Goal: Task Accomplishment & Management: Use online tool/utility

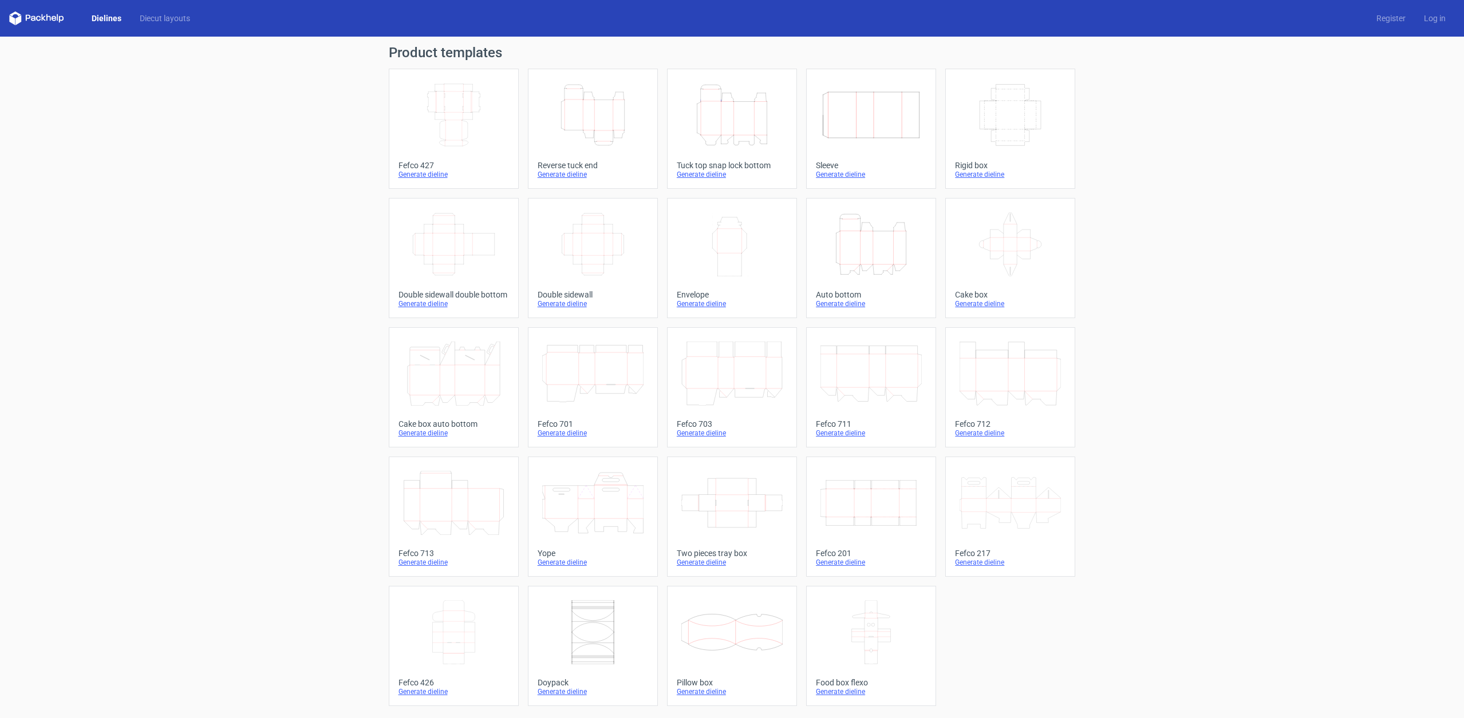
click at [889, 260] on icon "Height Depth Width" at bounding box center [870, 244] width 101 height 64
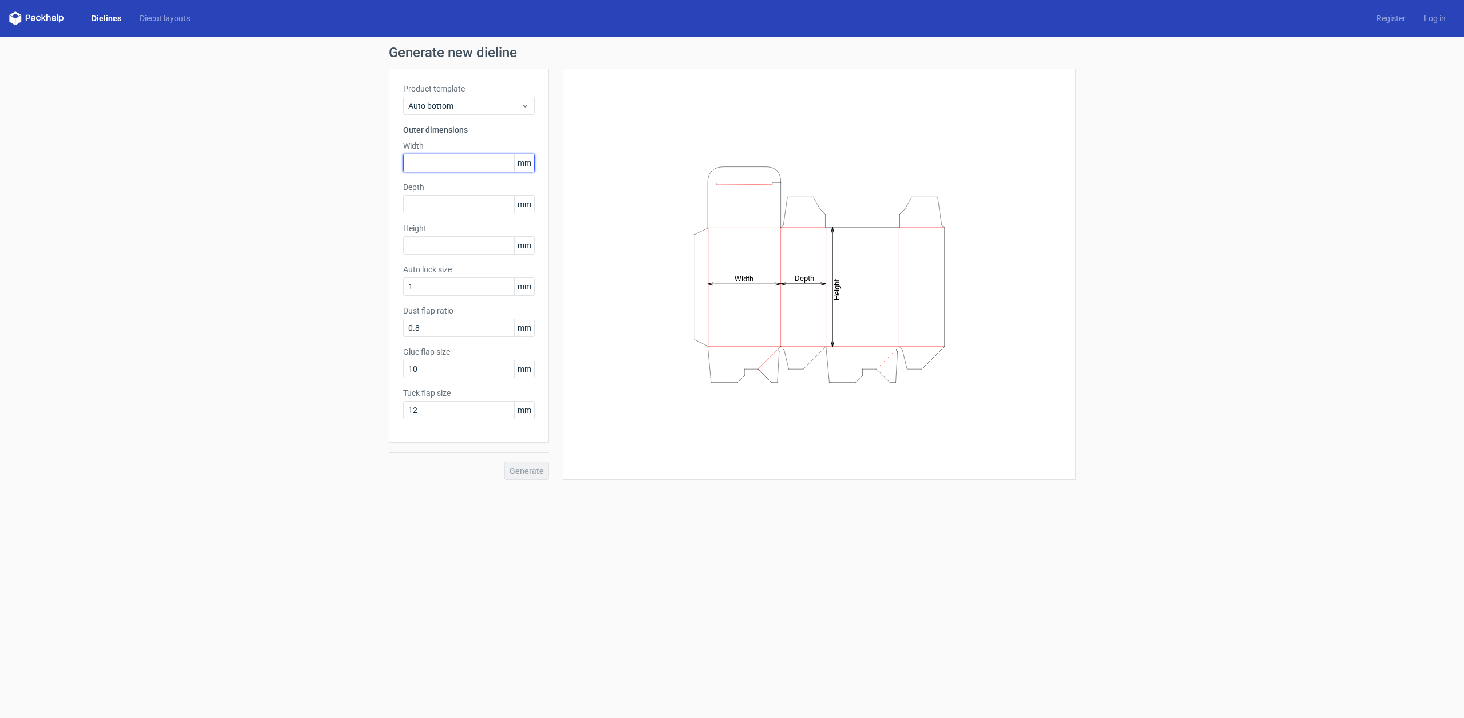
click at [450, 167] on input "text" at bounding box center [469, 163] width 132 height 18
type input "100"
click at [527, 165] on span "mm" at bounding box center [524, 163] width 20 height 17
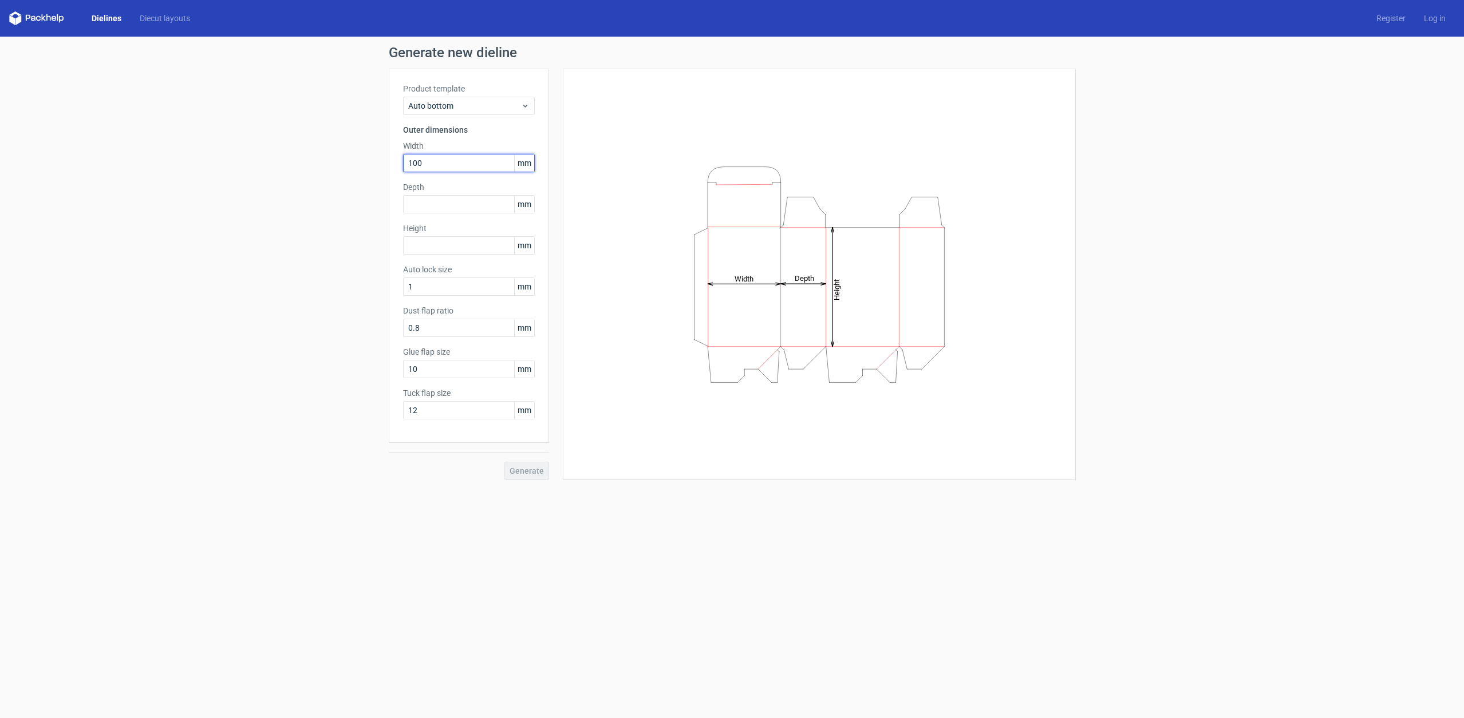
click at [492, 167] on input "100" at bounding box center [469, 163] width 132 height 18
click at [486, 202] on input "text" at bounding box center [469, 204] width 132 height 18
type input "60"
click at [454, 284] on div "Auto lock size 1 mm" at bounding box center [469, 280] width 132 height 32
click at [465, 246] on input "17" at bounding box center [469, 245] width 132 height 18
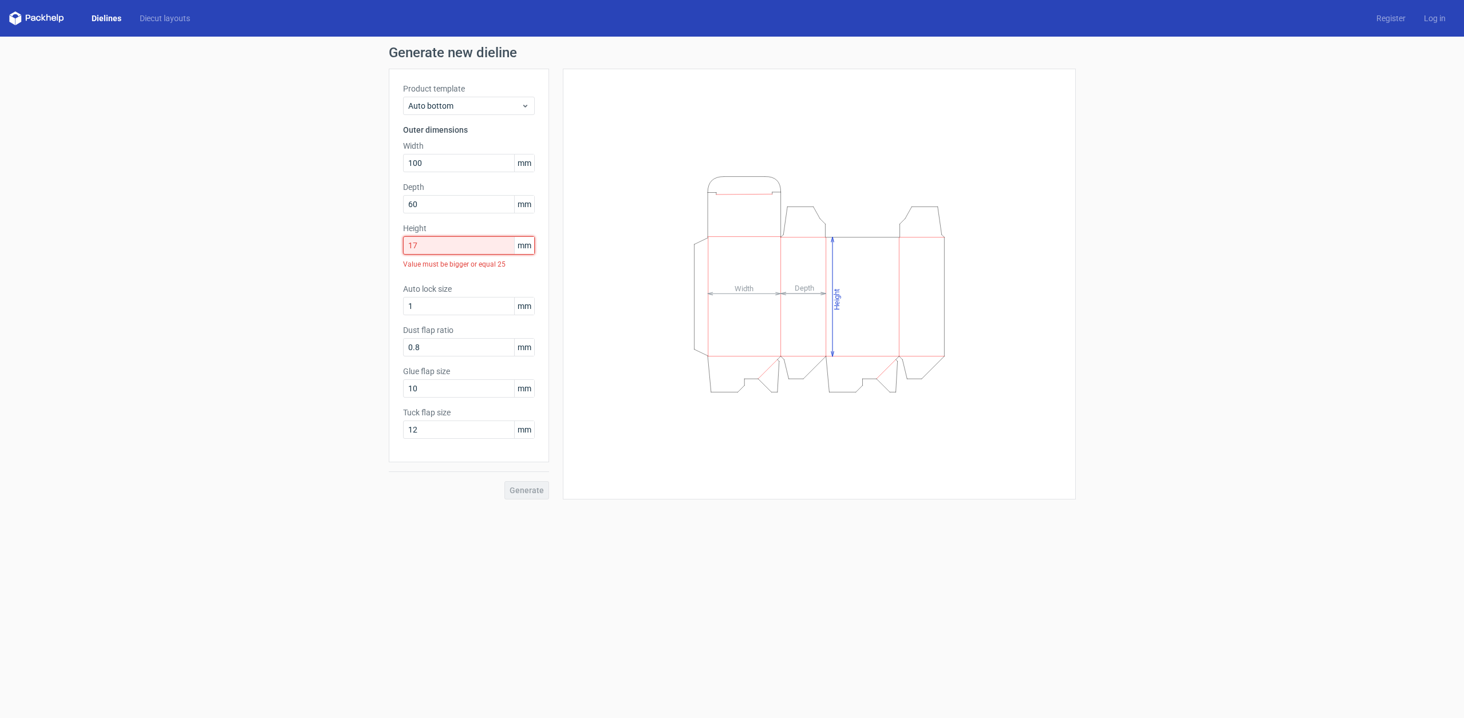
type input "170"
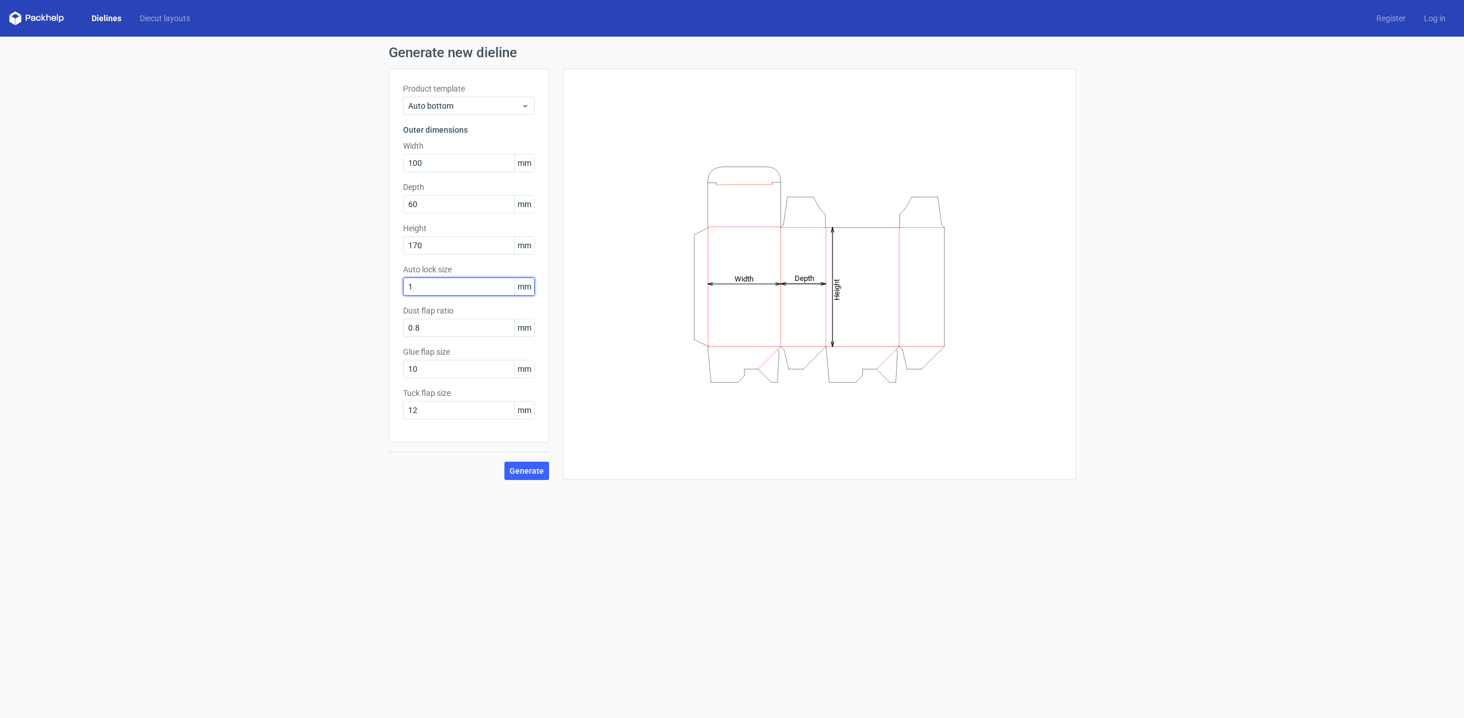
click at [460, 282] on input "1" at bounding box center [469, 287] width 132 height 18
click at [323, 278] on div "Generate new dieline Product template Auto bottom Outer dimensions Width 100 mm…" at bounding box center [732, 263] width 1464 height 453
drag, startPoint x: 430, startPoint y: 284, endPoint x: 338, endPoint y: 290, distance: 92.9
click at [338, 290] on div "Generate new dieline Product template Auto bottom Outer dimensions Width 100 mm…" at bounding box center [732, 263] width 1464 height 453
click at [465, 305] on label "Dust flap ratio" at bounding box center [469, 310] width 132 height 11
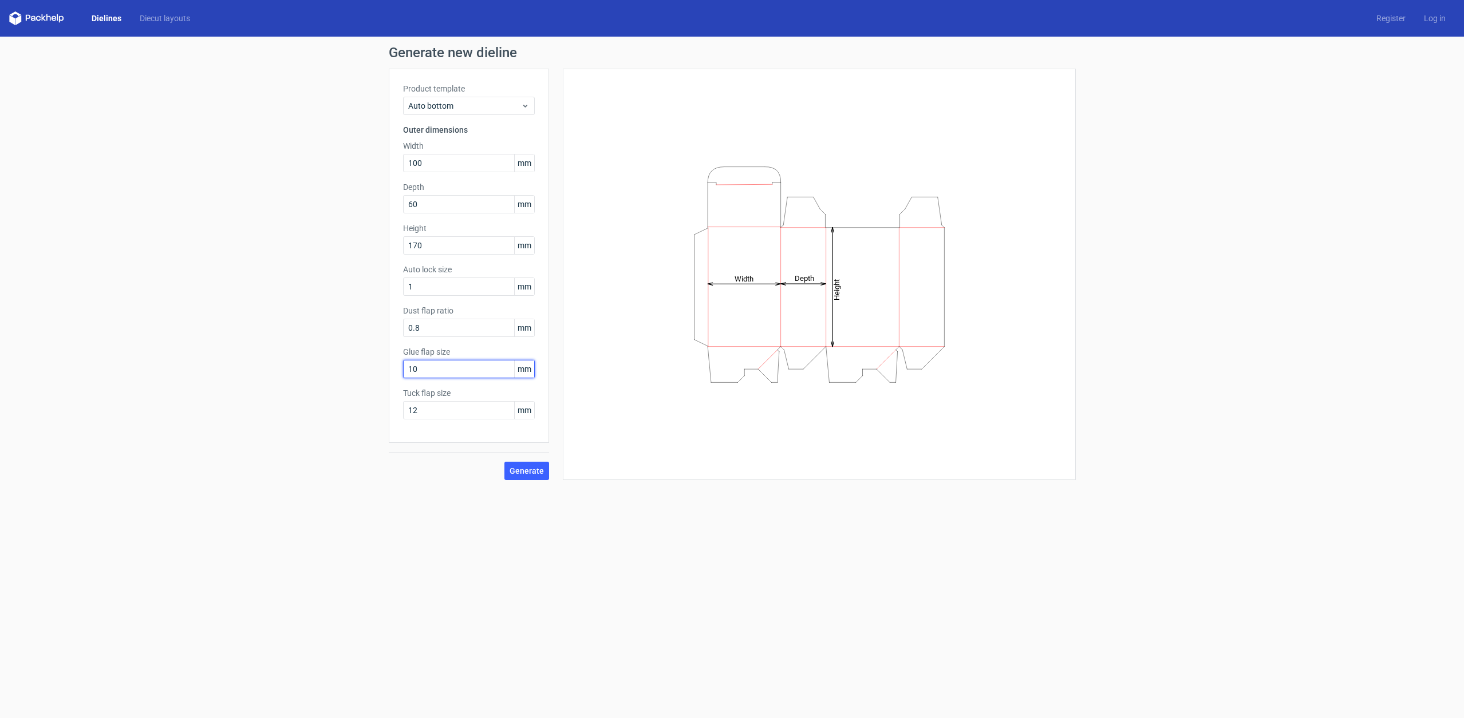
click at [431, 371] on input "10" at bounding box center [469, 369] width 132 height 18
drag, startPoint x: 437, startPoint y: 370, endPoint x: 327, endPoint y: 363, distance: 110.1
click at [327, 363] on div "Generate new dieline Product template Auto bottom Outer dimensions Width 100 mm…" at bounding box center [732, 263] width 1464 height 453
type input "150"
click at [448, 412] on input "12" at bounding box center [469, 410] width 132 height 18
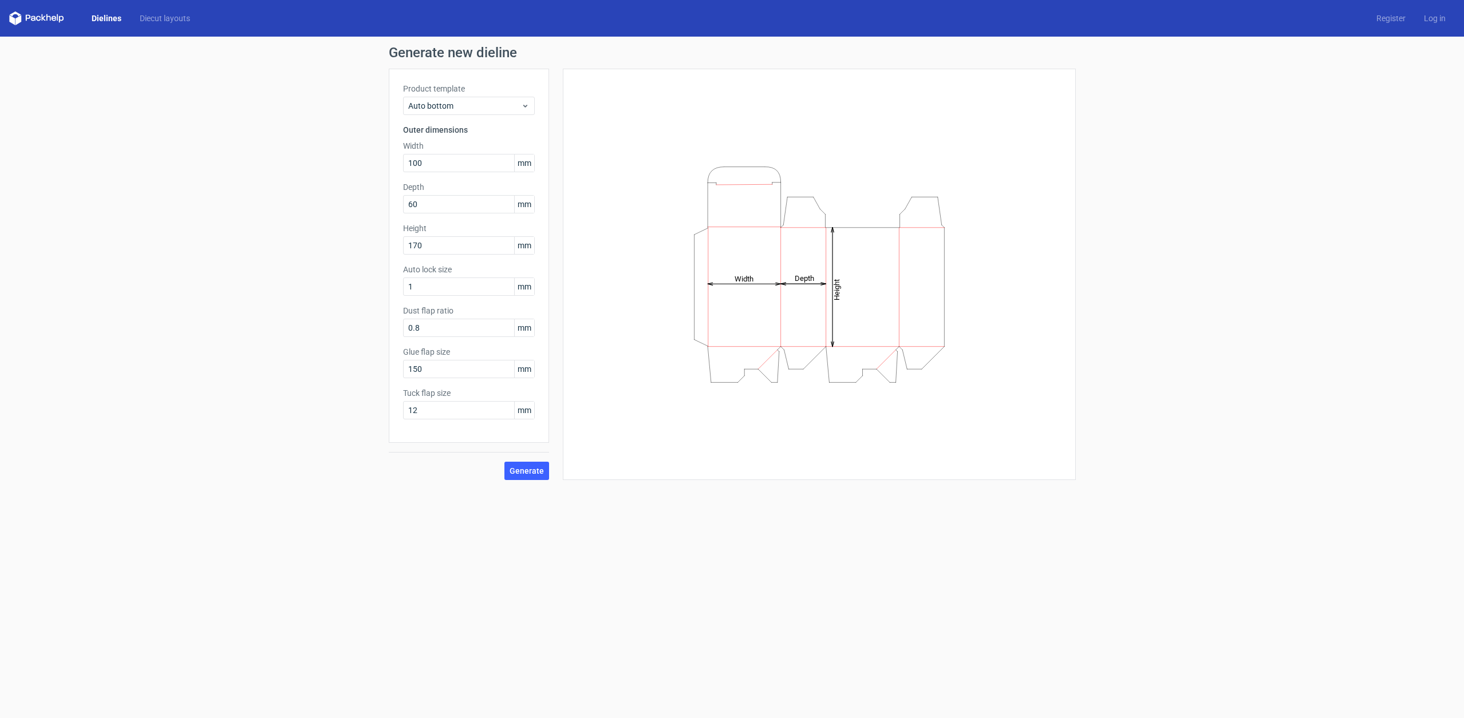
click at [436, 393] on label "Tuck flap size" at bounding box center [469, 393] width 132 height 11
drag, startPoint x: 400, startPoint y: 393, endPoint x: 454, endPoint y: 392, distance: 54.4
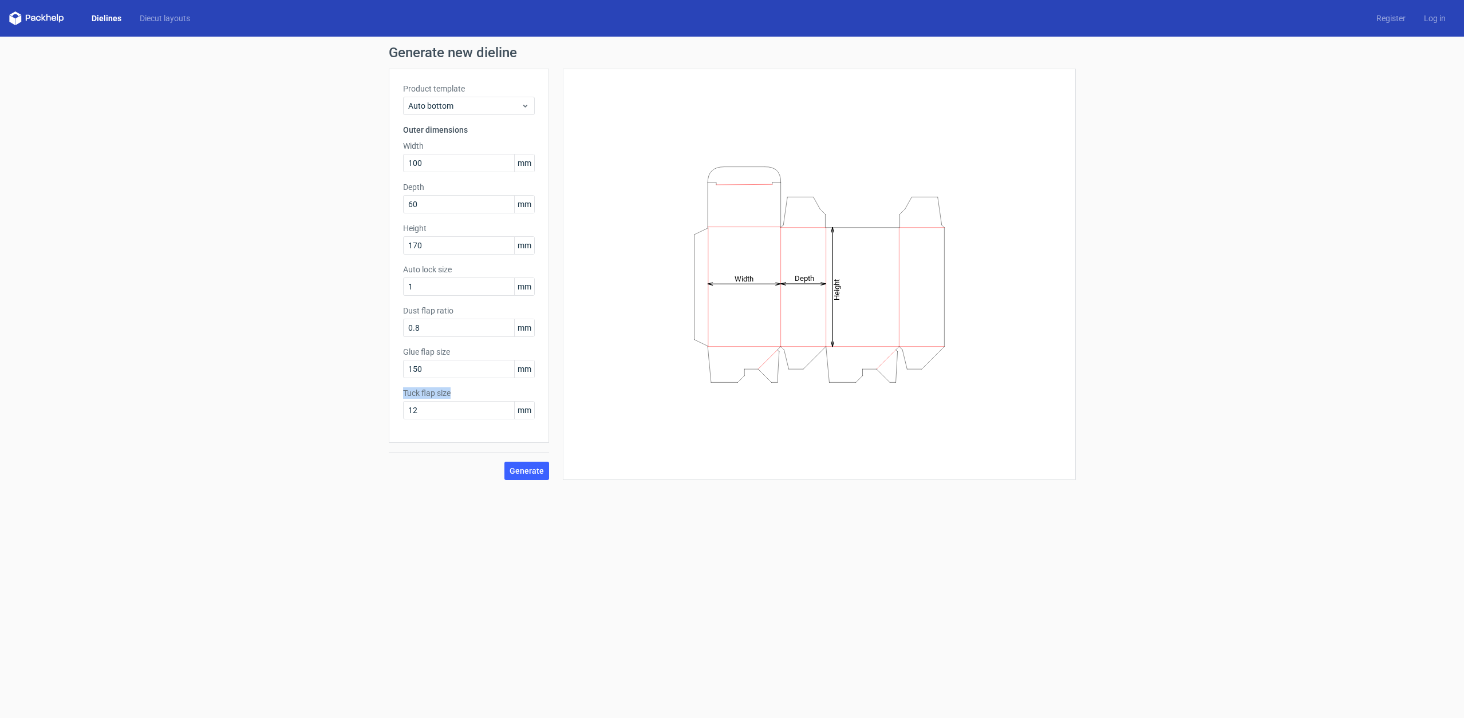
click at [454, 392] on div "Product template Auto bottom Outer dimensions Width 100 mm Depth 60 mm Height 1…" at bounding box center [469, 256] width 160 height 374
copy label "Tuck flap size"
drag, startPoint x: 447, startPoint y: 409, endPoint x: 385, endPoint y: 410, distance: 61.8
click at [386, 410] on div "Generate new dieline Product template Auto bottom Outer dimensions Width 100 mm…" at bounding box center [732, 263] width 1464 height 453
type input "150"
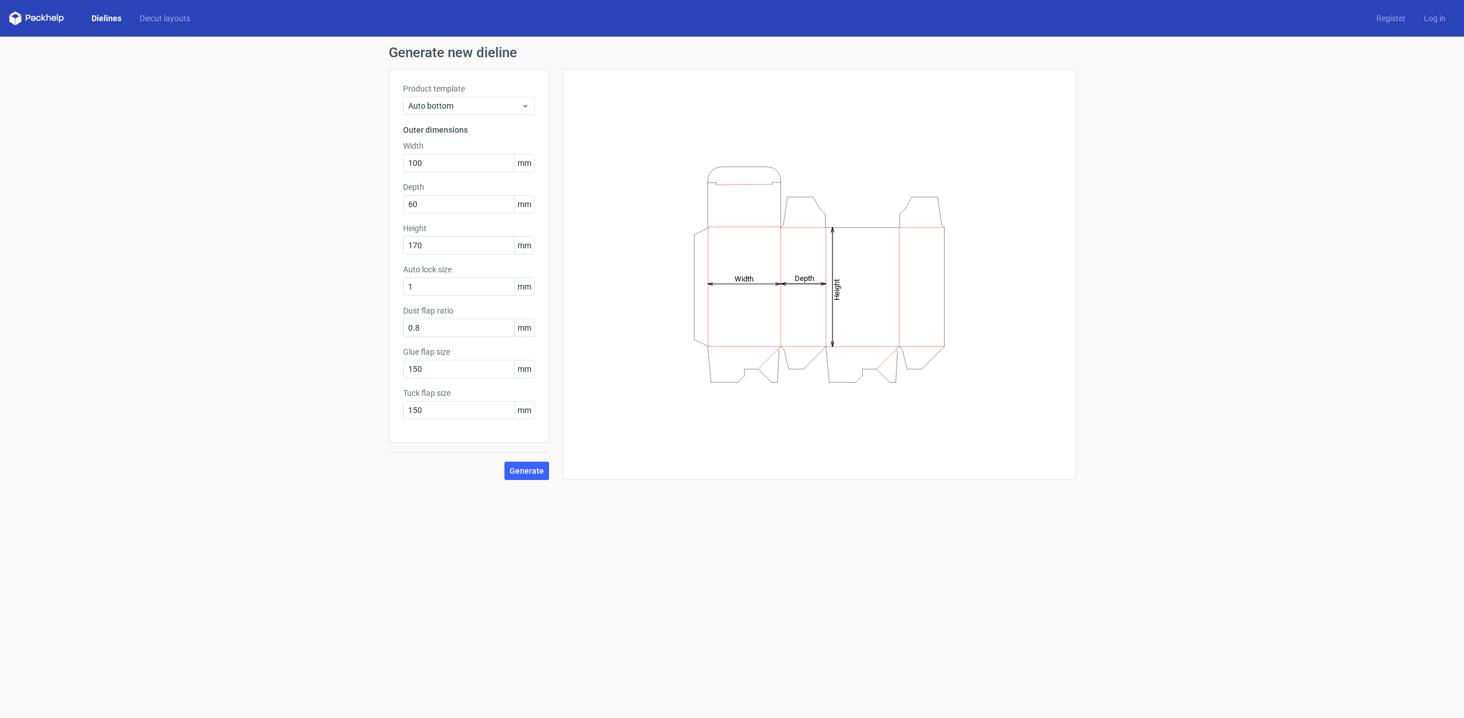
click at [416, 349] on label "Glue flap size" at bounding box center [469, 351] width 132 height 11
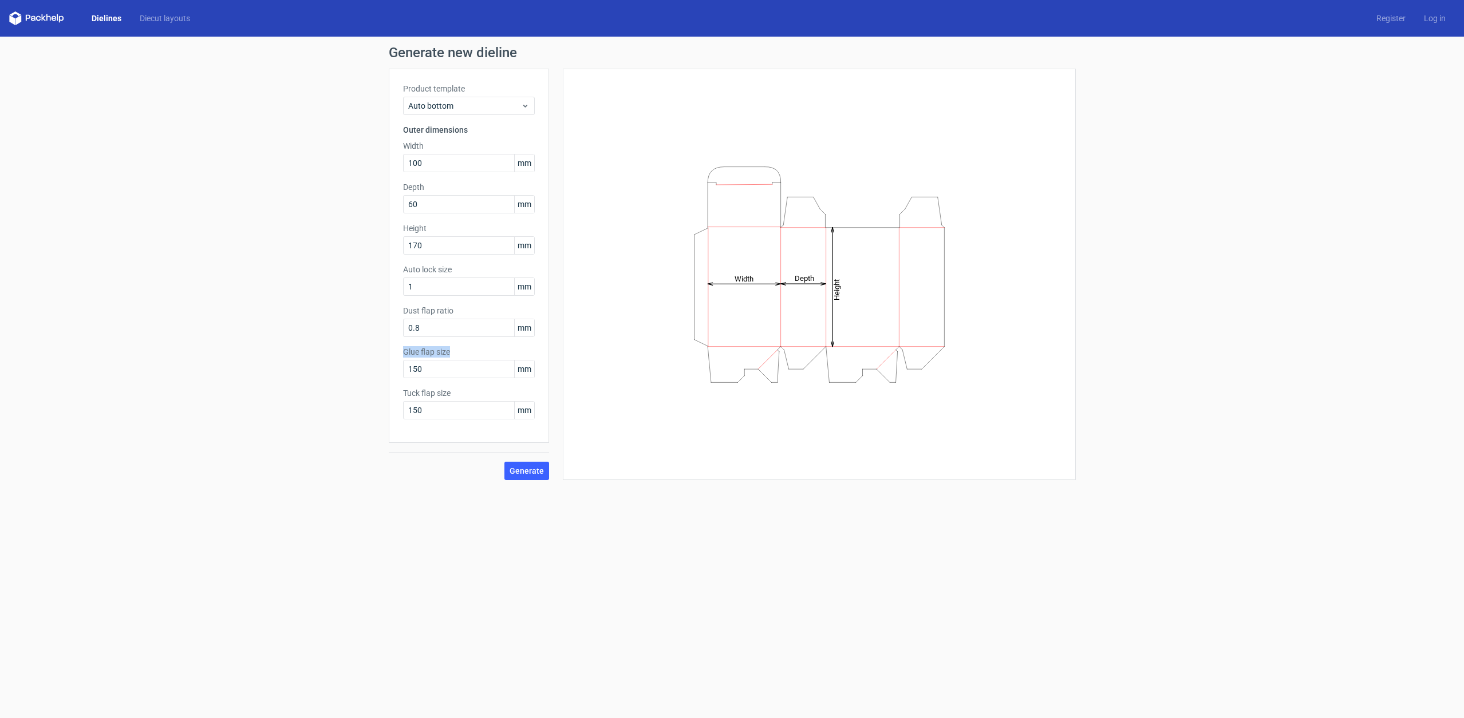
click at [416, 349] on label "Glue flap size" at bounding box center [469, 351] width 132 height 11
click at [430, 367] on input "150" at bounding box center [469, 369] width 132 height 18
type input "15"
drag, startPoint x: 447, startPoint y: 246, endPoint x: 347, endPoint y: 252, distance: 99.8
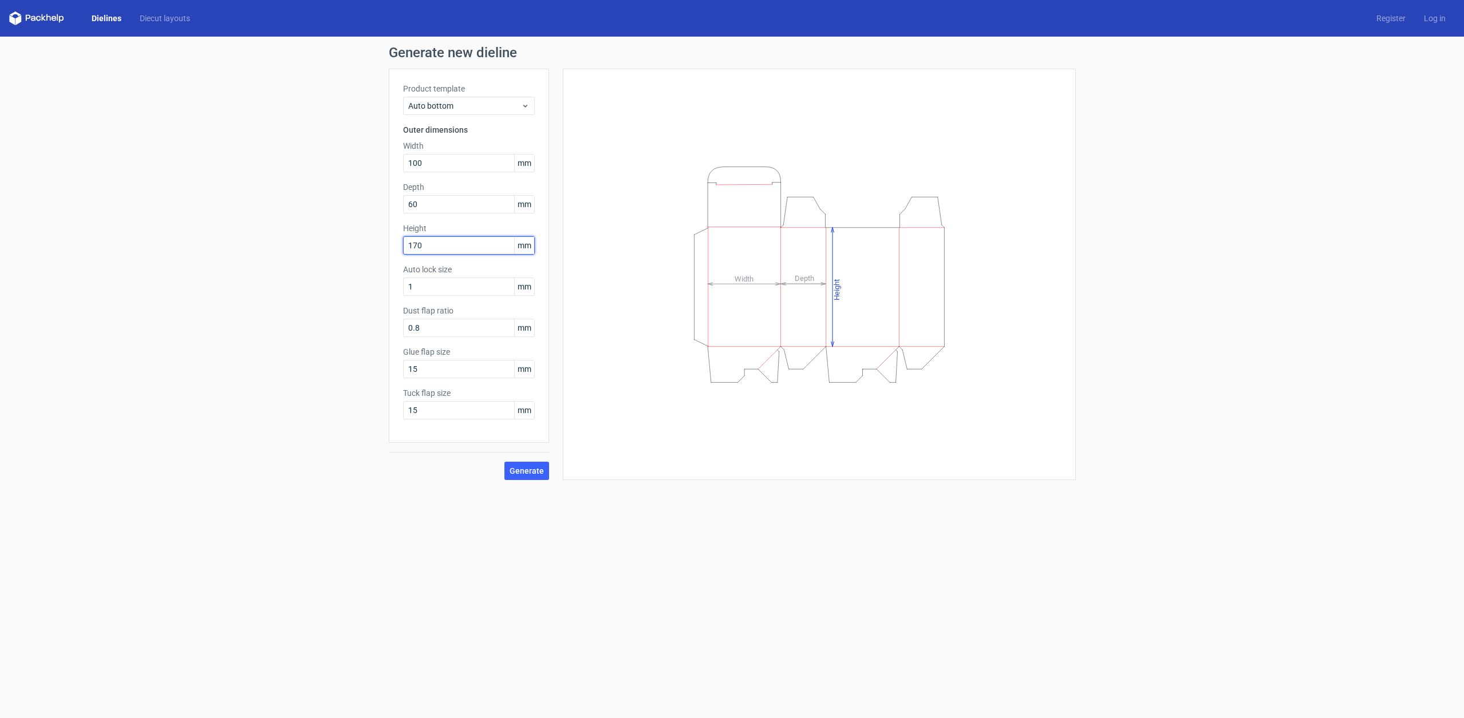
click at [347, 252] on div "Generate new dieline Product template Auto bottom Outer dimensions Width 100 mm…" at bounding box center [732, 263] width 1464 height 453
click at [440, 310] on label "Dust flap ratio" at bounding box center [469, 310] width 132 height 11
copy label "Dust flap ratio"
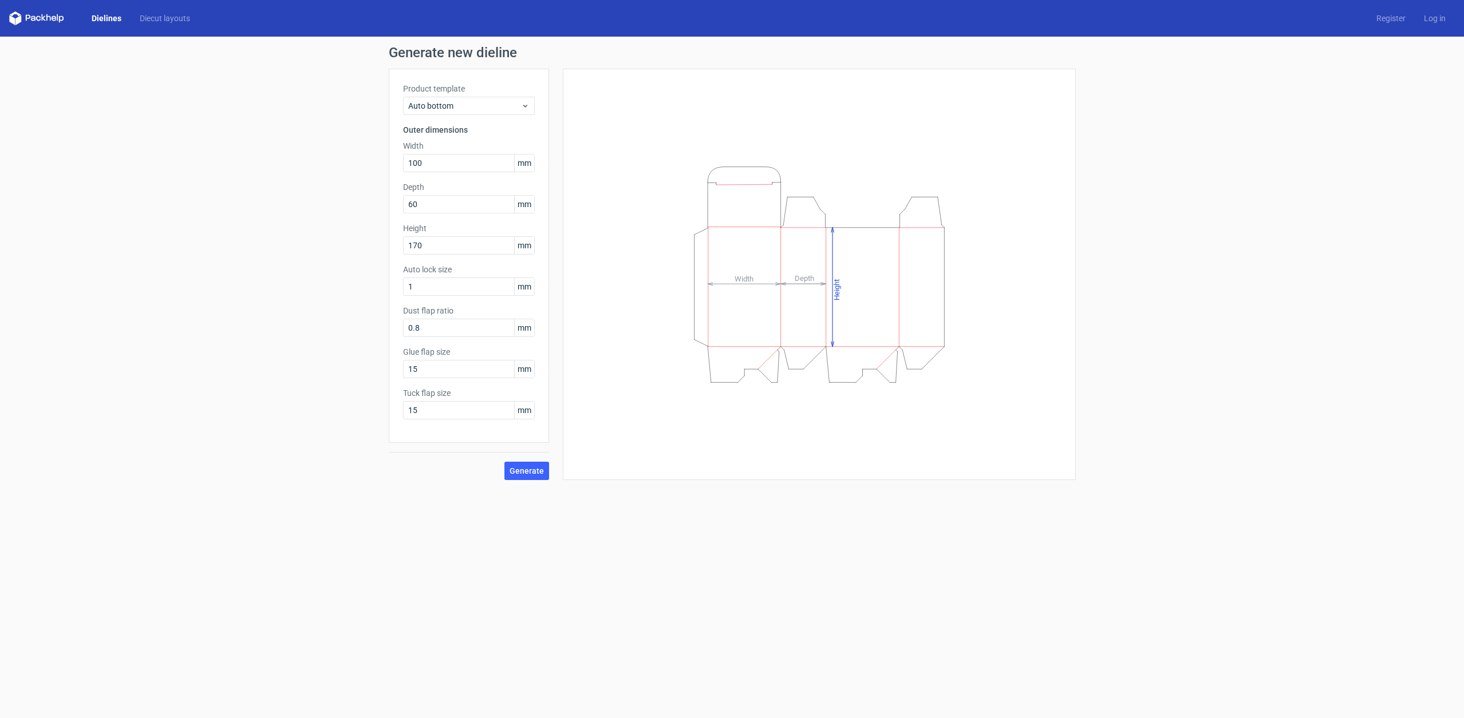
click at [355, 342] on div "Generate new dieline Product template Auto bottom Outer dimensions Width 100 mm…" at bounding box center [732, 263] width 1464 height 453
click at [493, 101] on span "Auto bottom" at bounding box center [464, 105] width 113 height 11
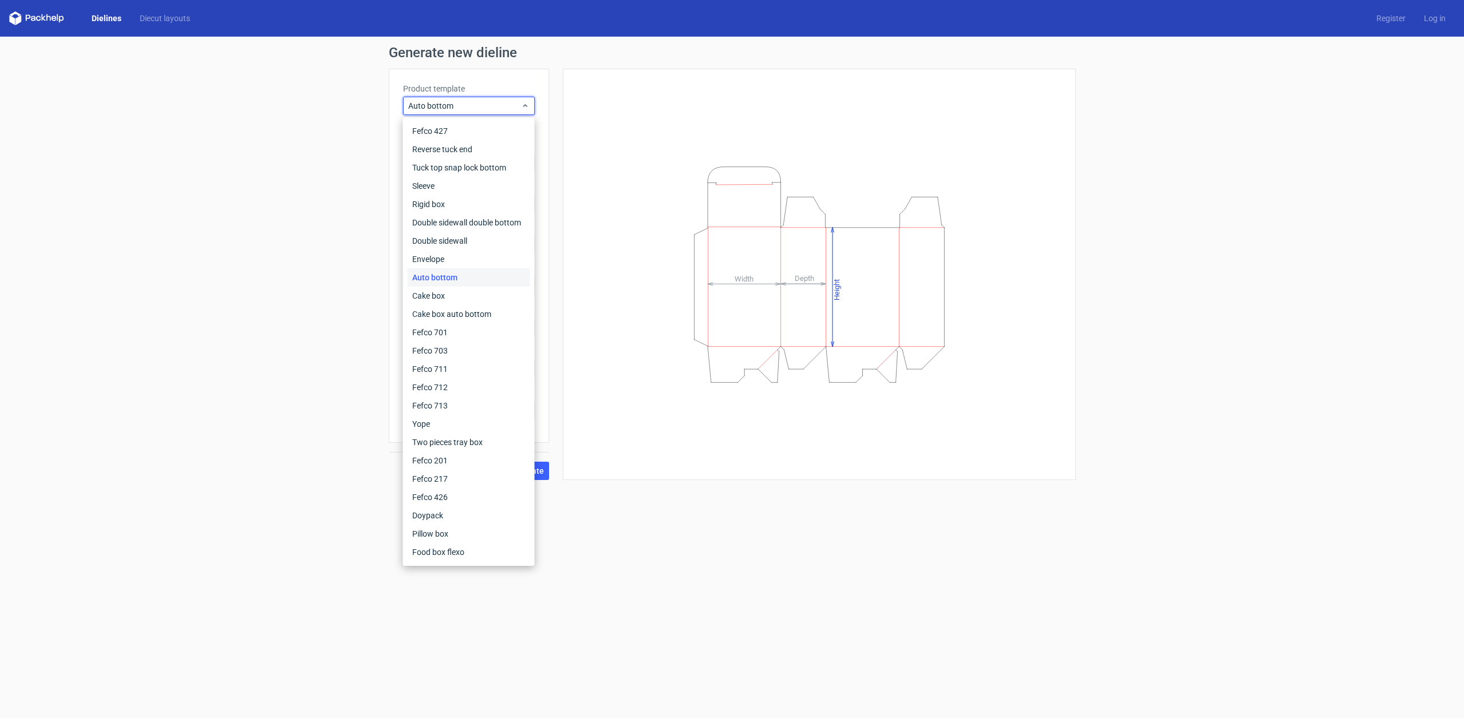
click at [260, 183] on div "Generate new dieline Product template Auto bottom Outer dimensions Width 100 mm…" at bounding box center [732, 263] width 1464 height 453
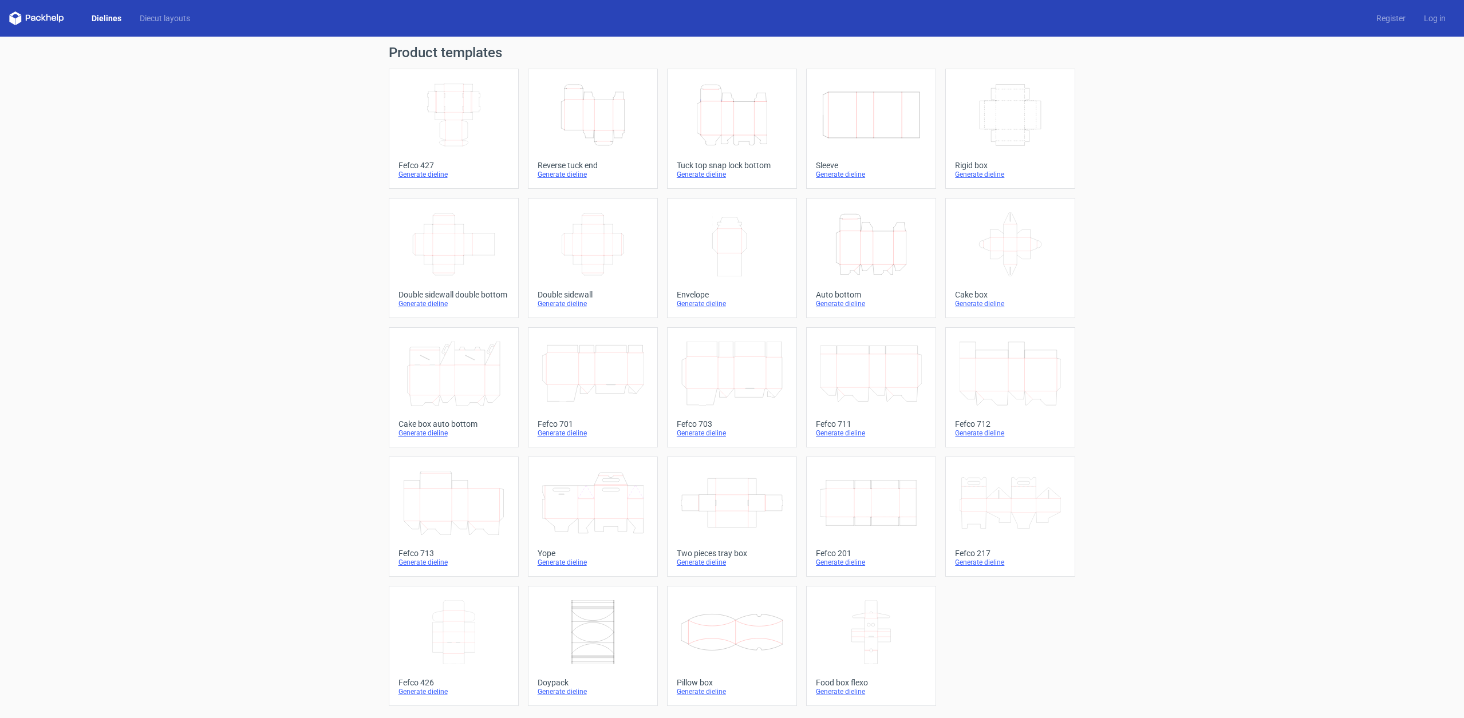
click at [752, 140] on icon "Height Depth Width" at bounding box center [731, 115] width 101 height 64
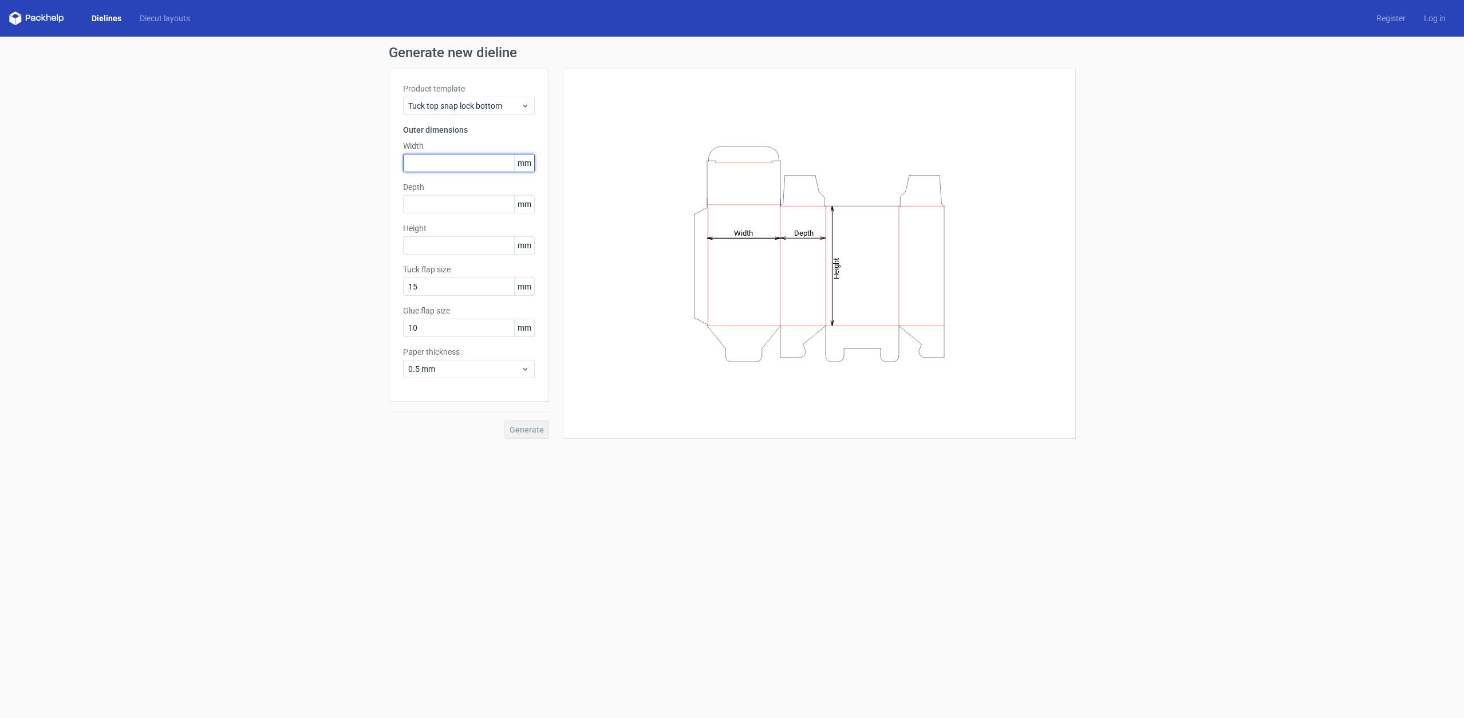
click at [471, 161] on input "text" at bounding box center [469, 163] width 132 height 18
click at [493, 163] on input "10" at bounding box center [469, 163] width 132 height 18
type input "100"
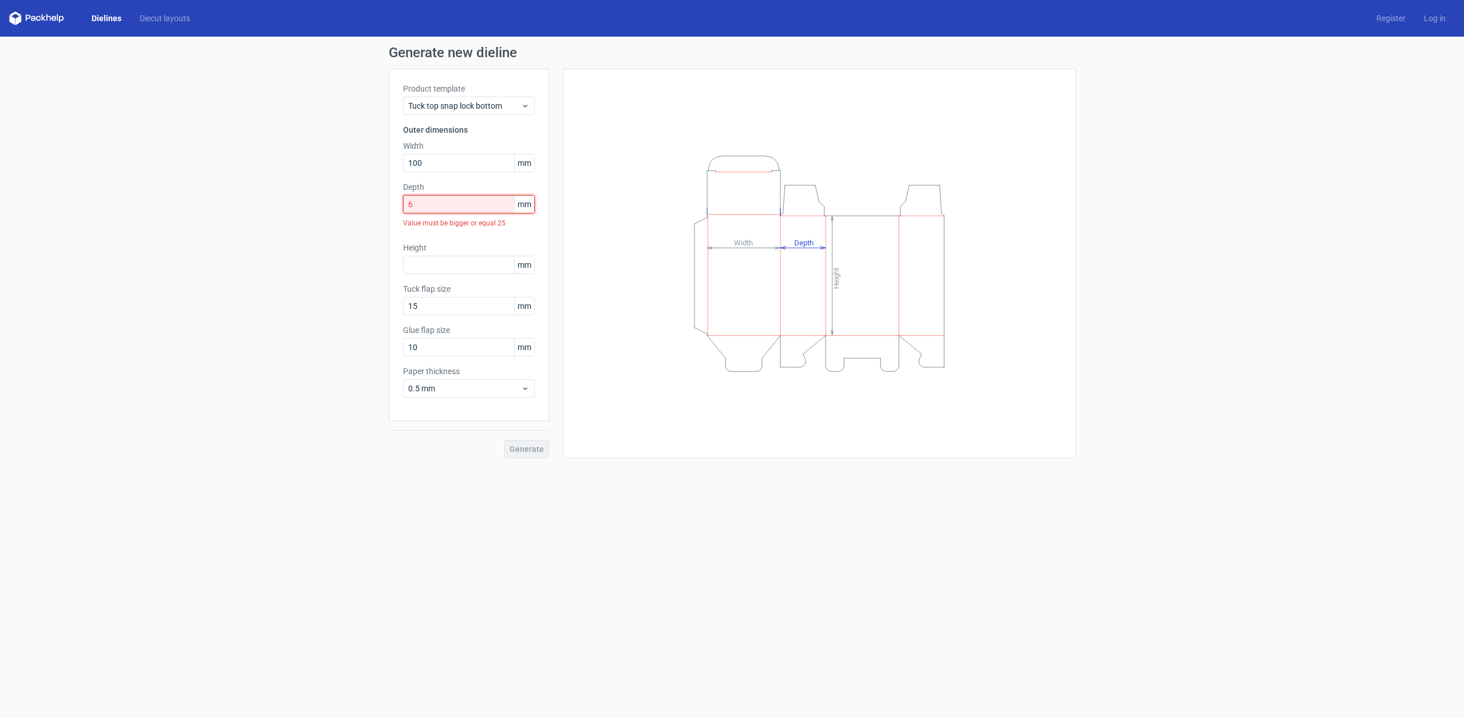
click at [457, 199] on input "6" at bounding box center [469, 204] width 132 height 18
type input "60"
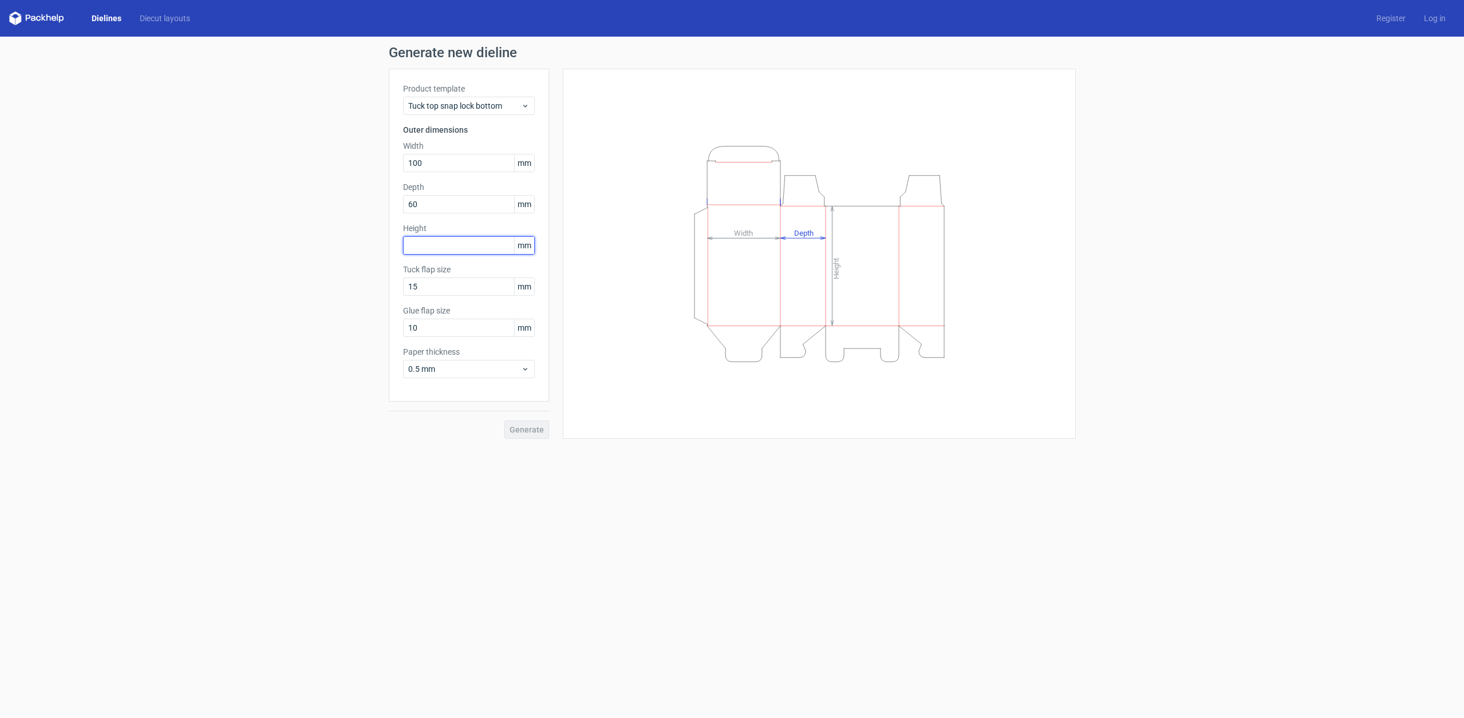
click at [455, 247] on input "text" at bounding box center [469, 245] width 132 height 18
type input "170"
type input "15"
click at [486, 365] on span "0.5 mm" at bounding box center [464, 368] width 113 height 11
click at [325, 351] on div "Generate new dieline Product template Tuck top snap lock bottom Outer dimension…" at bounding box center [732, 243] width 1464 height 412
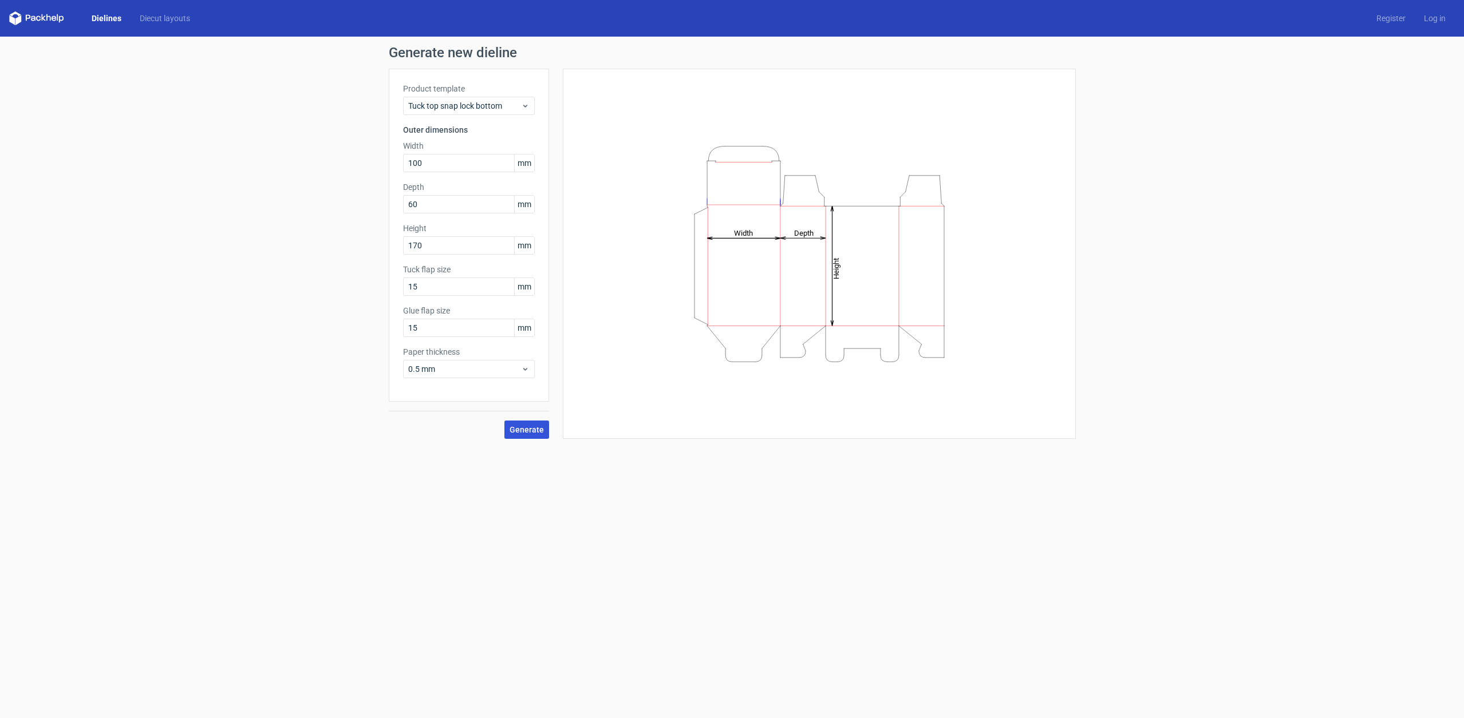
click at [529, 433] on span "Generate" at bounding box center [526, 430] width 34 height 8
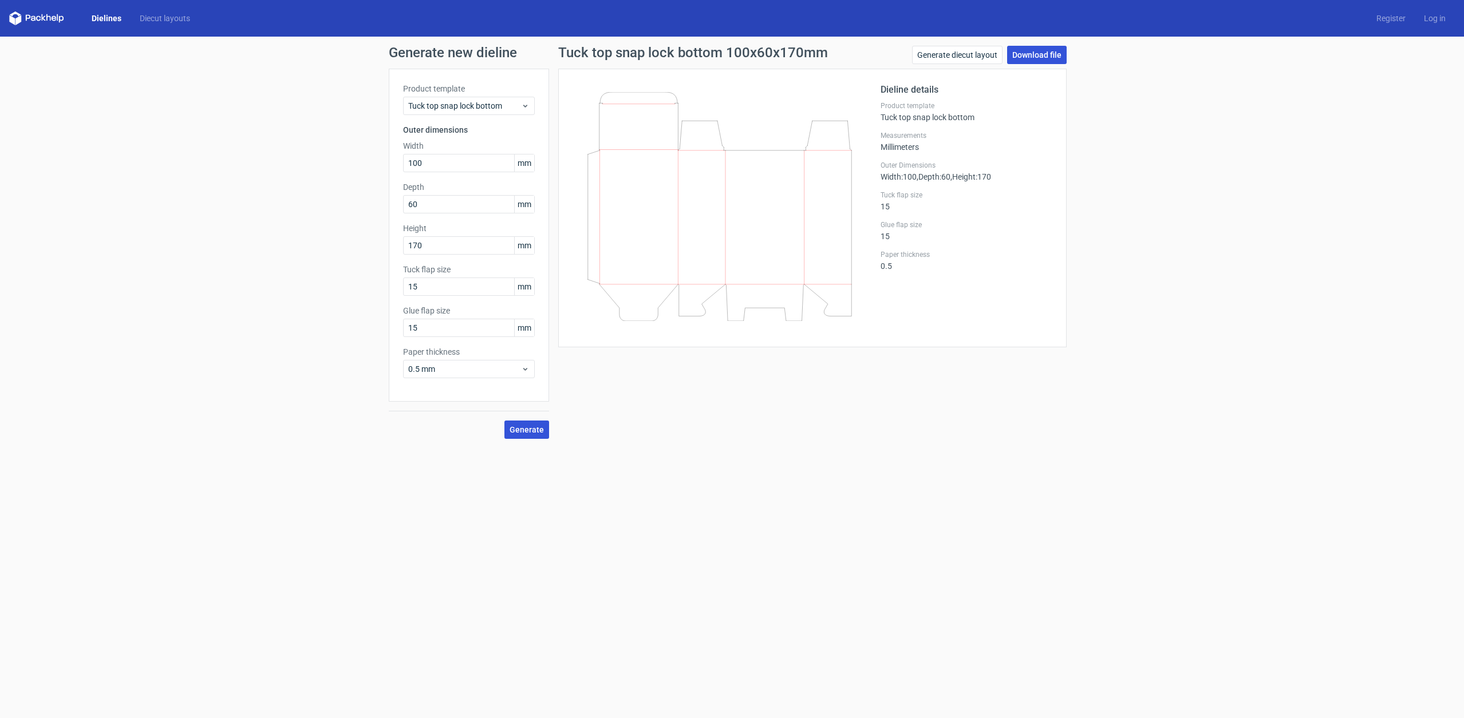
click at [1026, 52] on link "Download file" at bounding box center [1037, 55] width 60 height 18
